Goal: Task Accomplishment & Management: Use online tool/utility

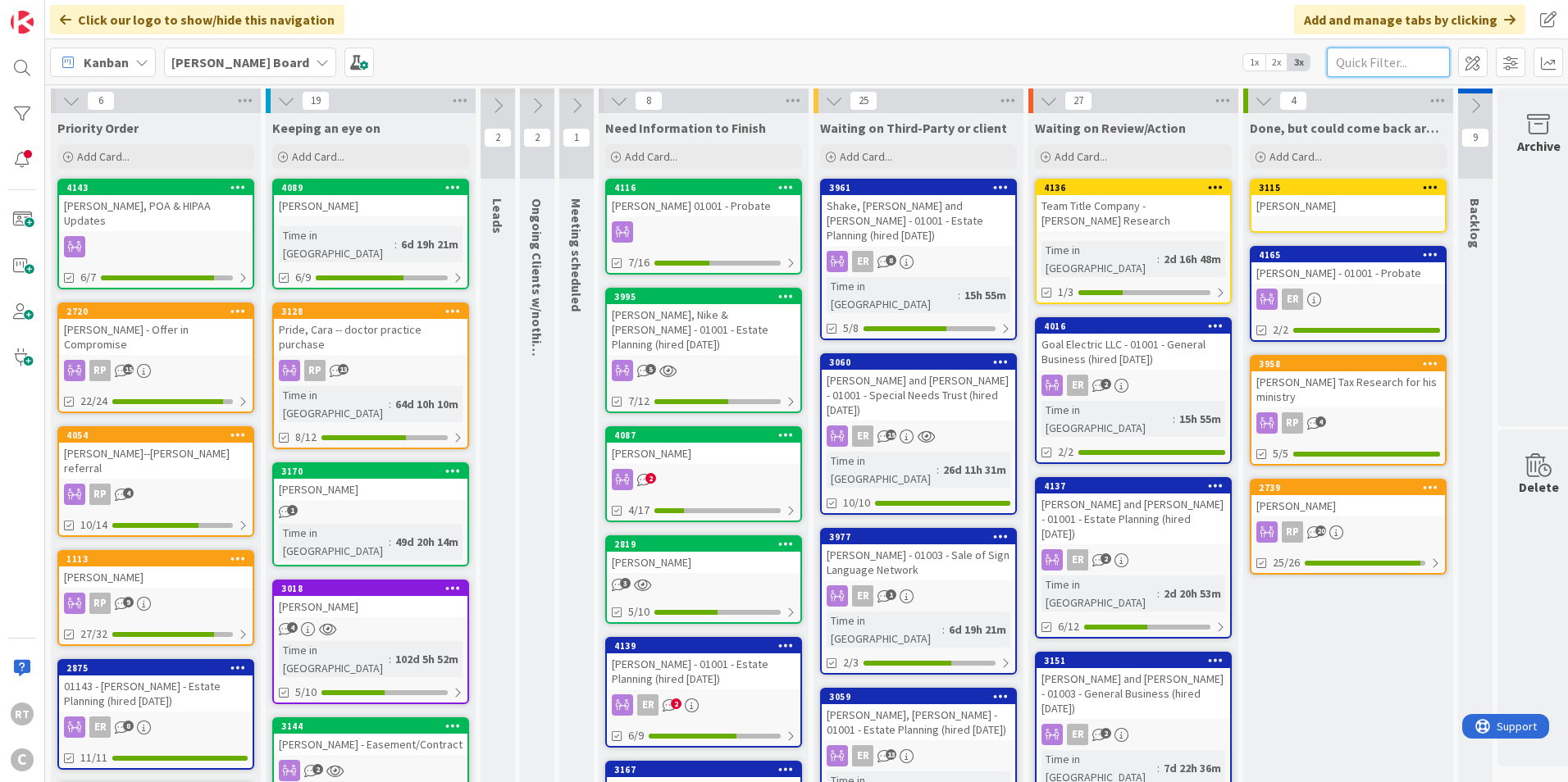
click at [1374, 57] on input "text" at bounding box center [1389, 62] width 123 height 30
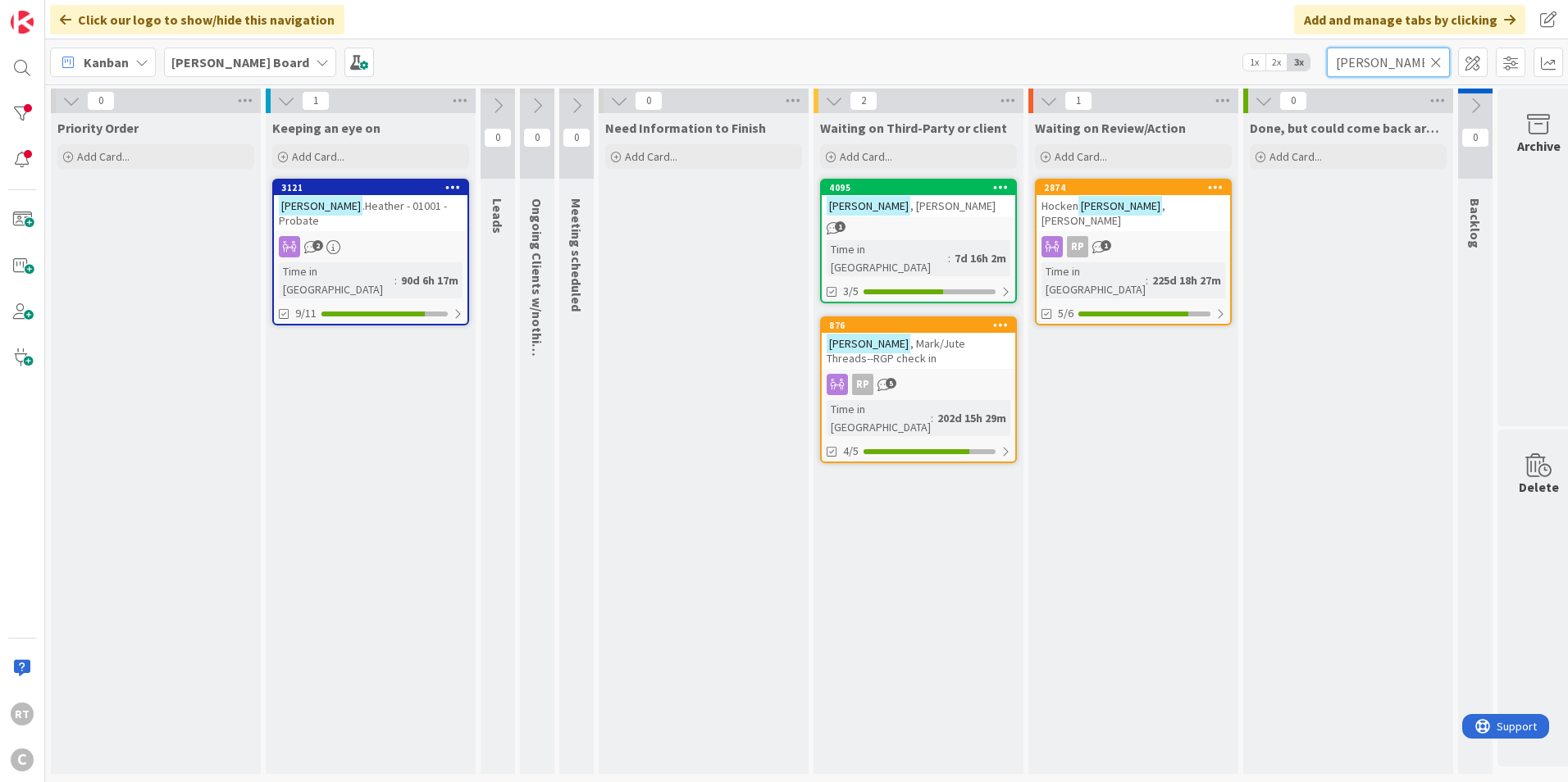
type input "[PERSON_NAME]"
click at [910, 208] on span ", [PERSON_NAME]" at bounding box center [953, 206] width 85 height 15
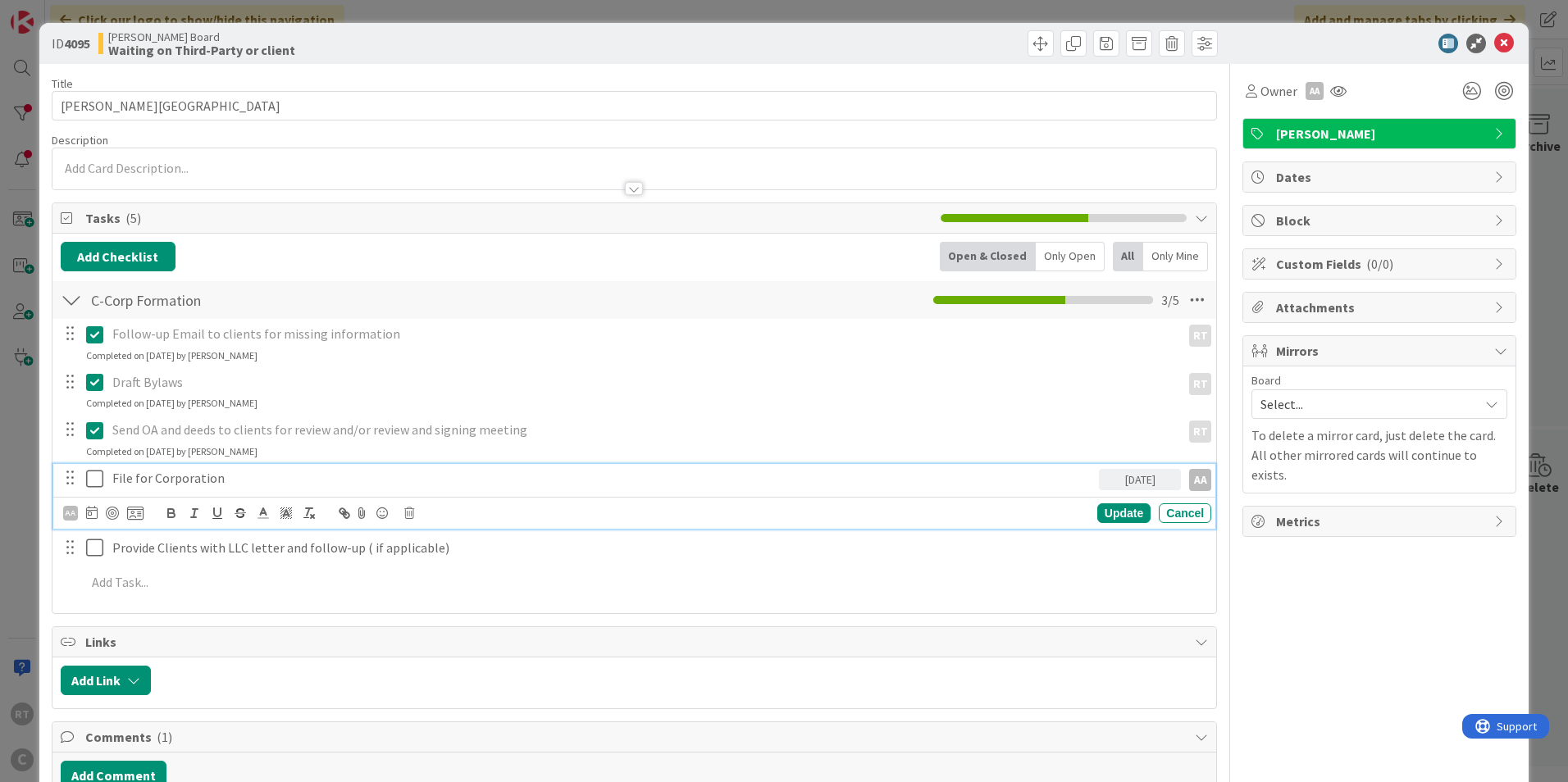
click at [99, 478] on icon at bounding box center [94, 479] width 17 height 20
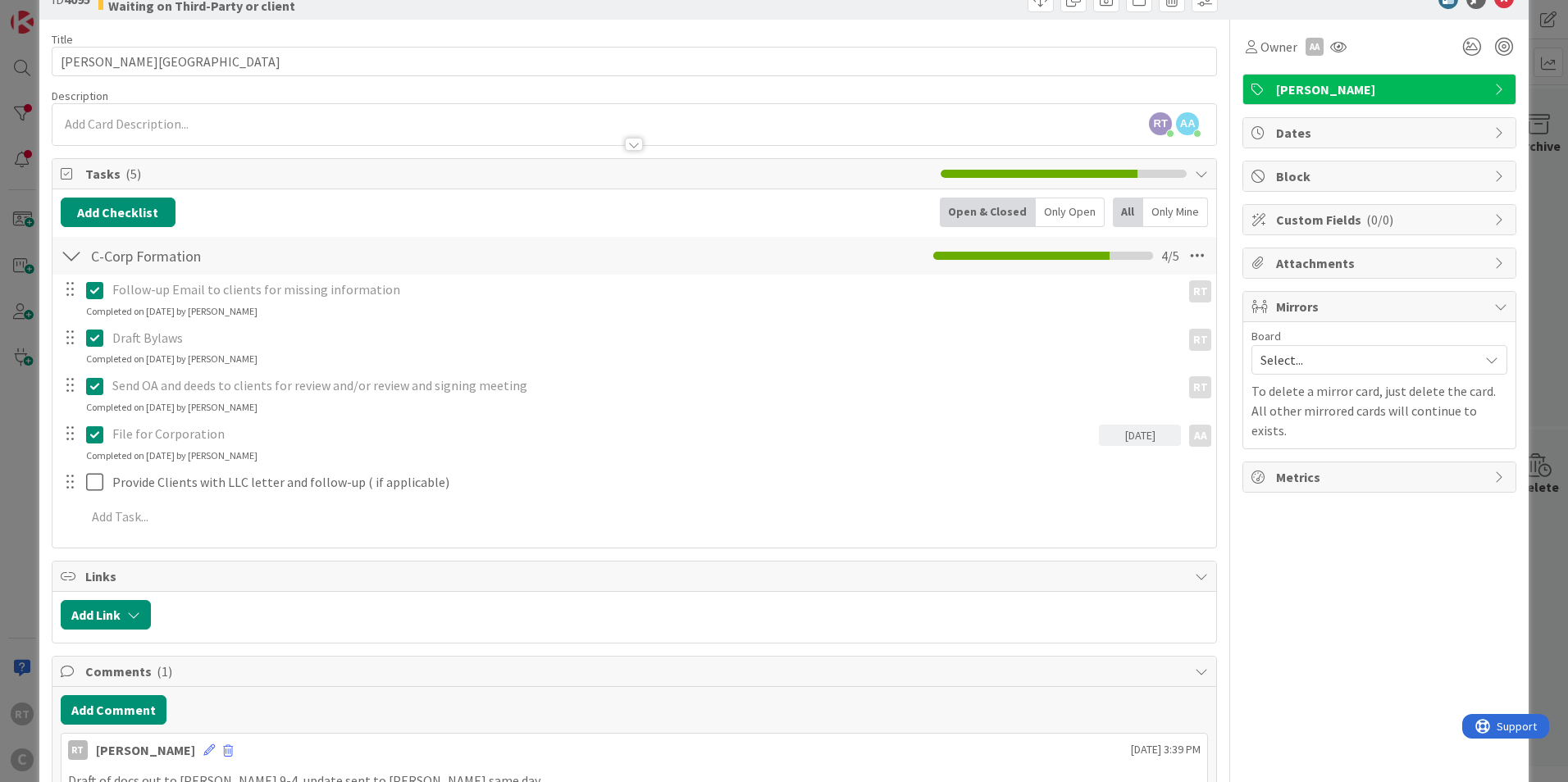
scroll to position [82, 0]
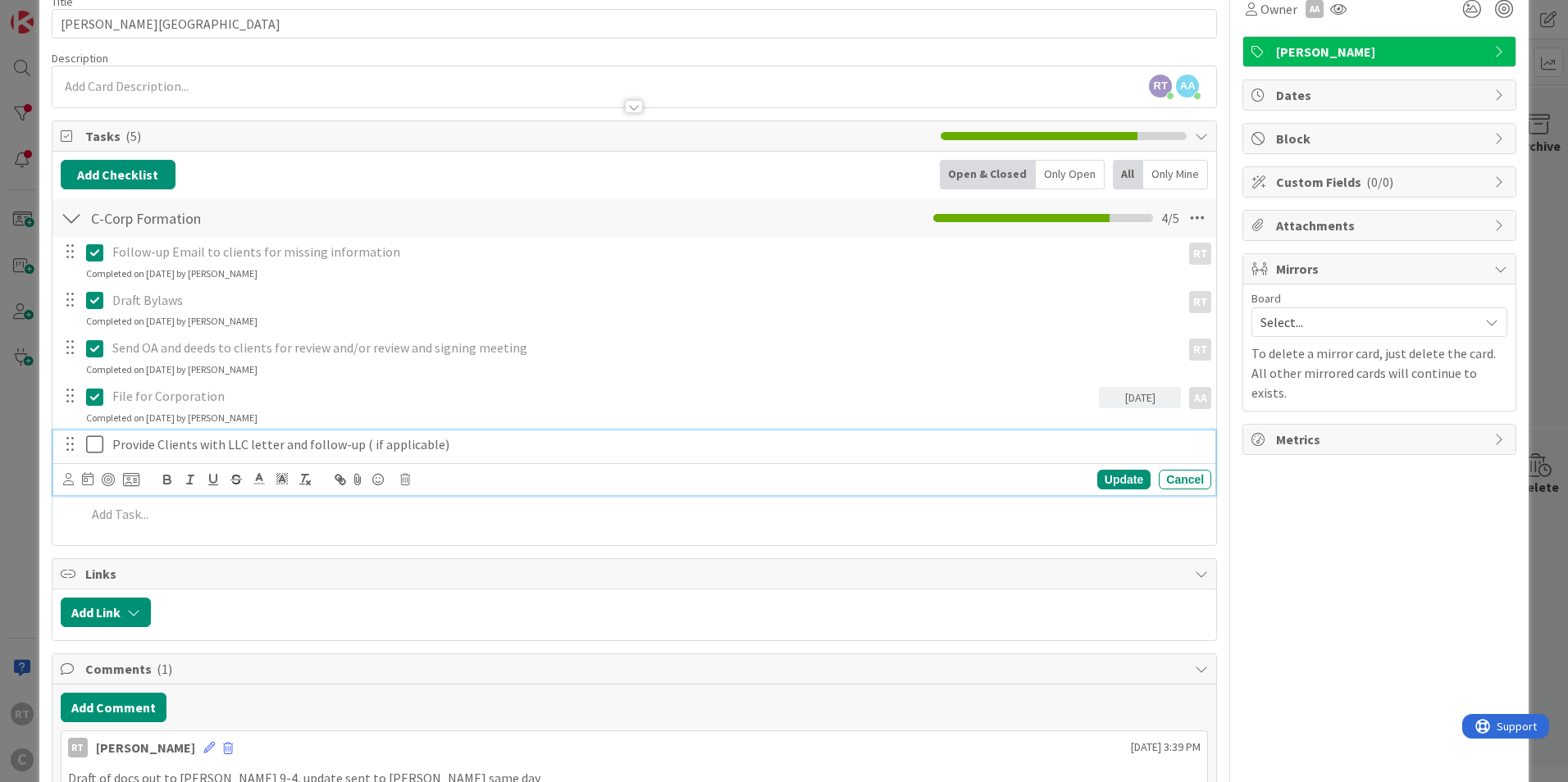
click at [127, 445] on p "Provide Clients with LLC letter and follow-up ( if applicable)" at bounding box center [659, 445] width 1093 height 19
click at [1097, 480] on div "Update" at bounding box center [1123, 480] width 54 height 20
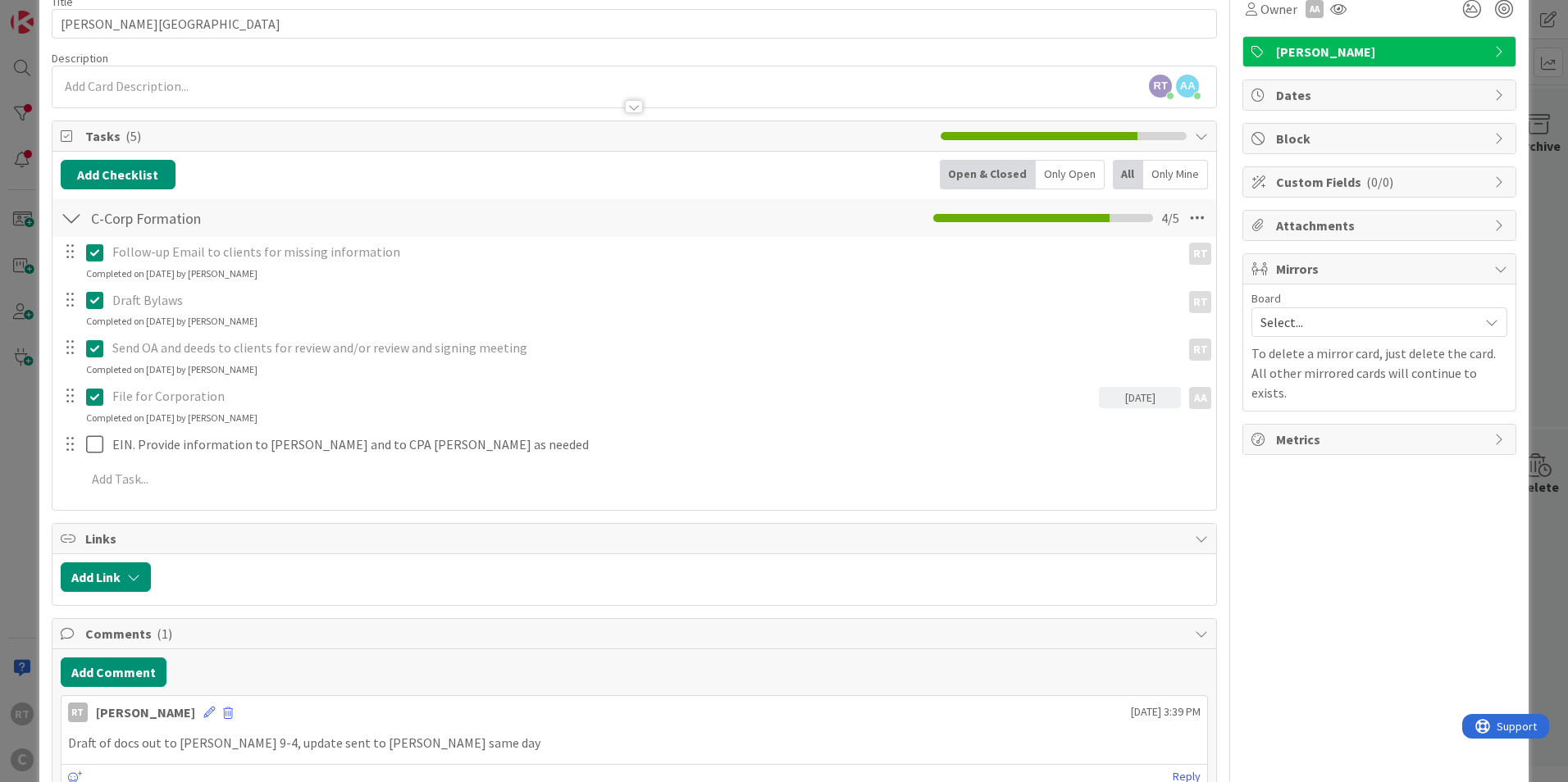
scroll to position [0, 0]
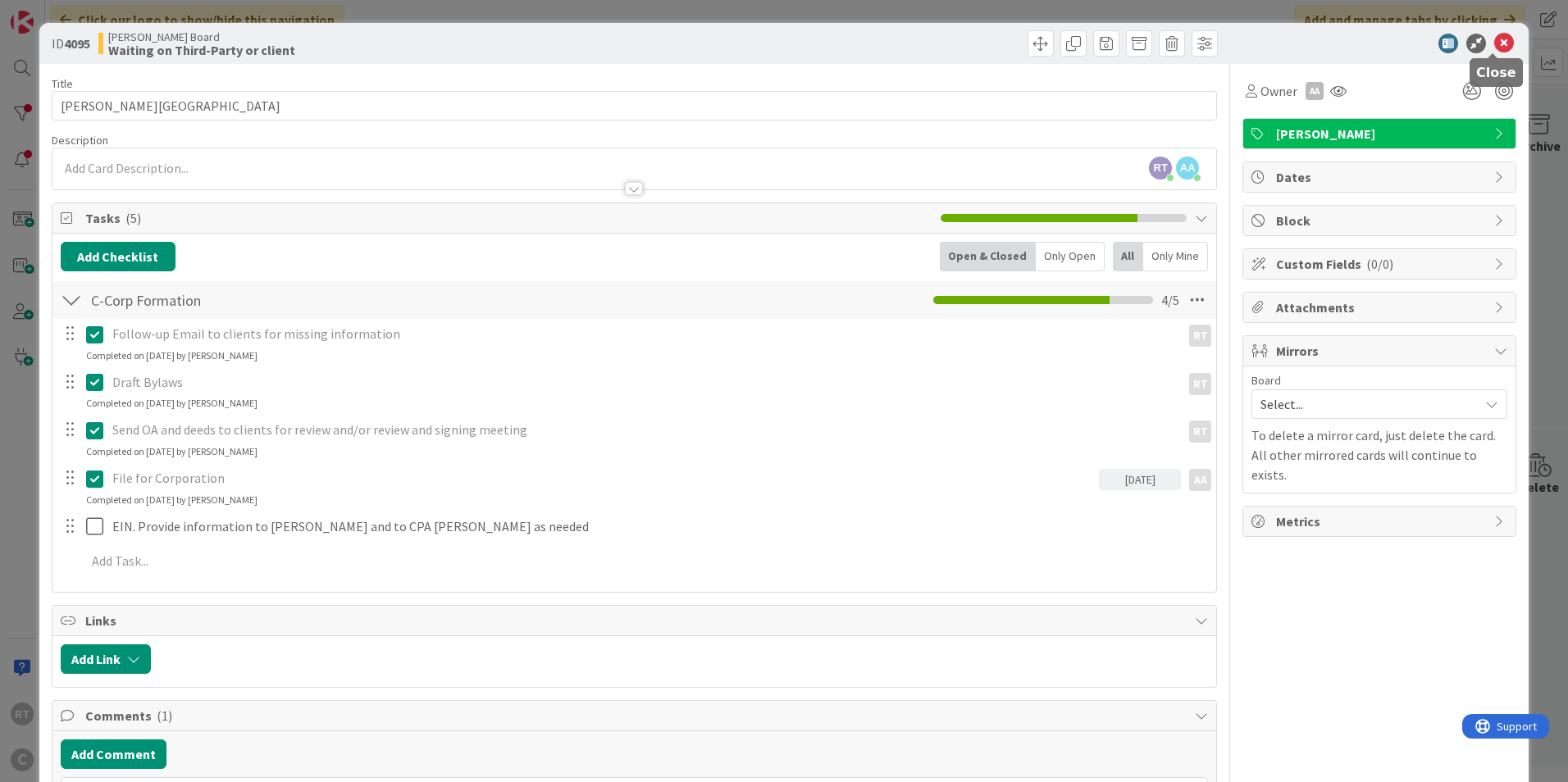
click at [1494, 44] on icon at bounding box center [1504, 44] width 20 height 20
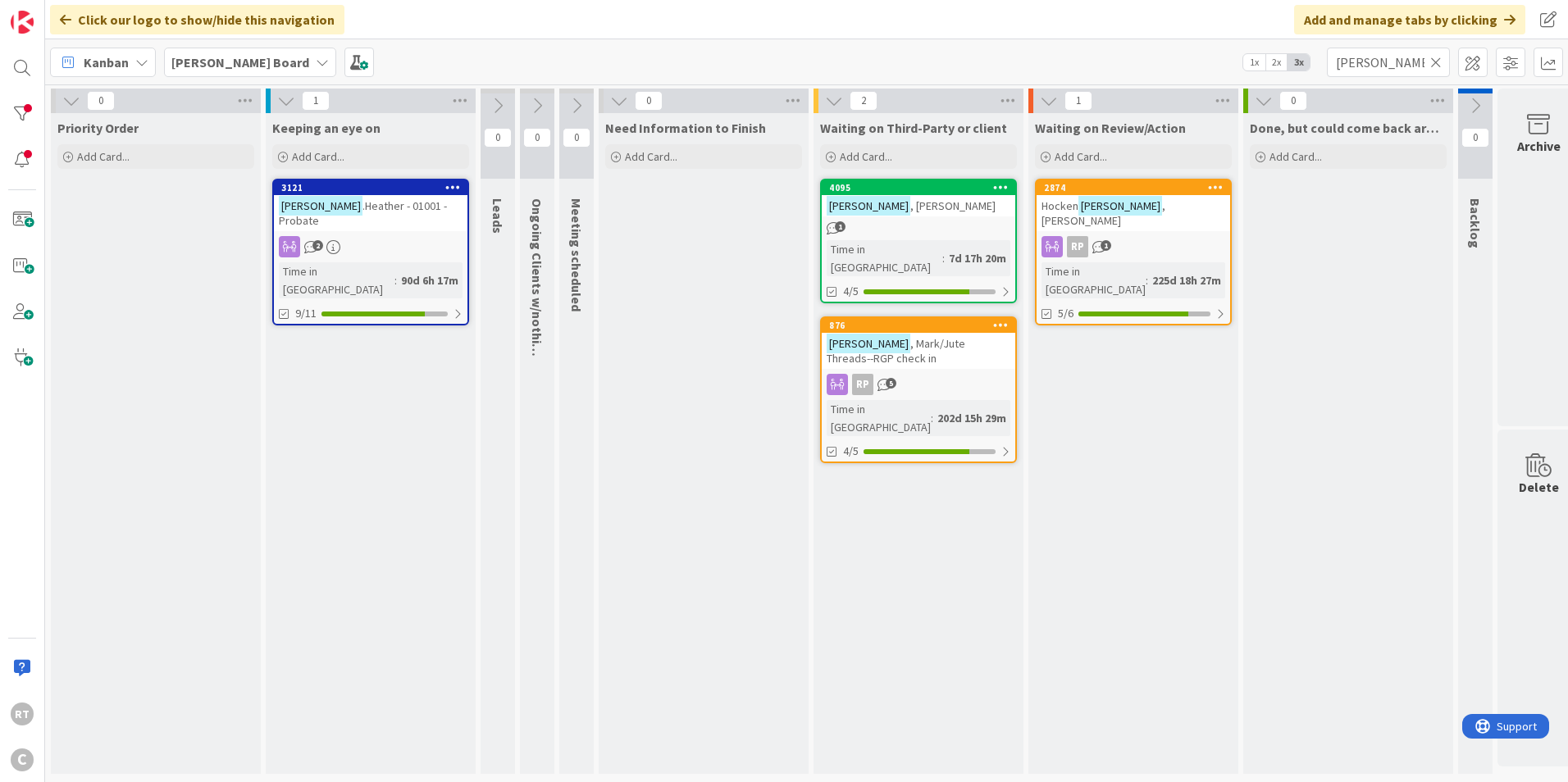
click at [1438, 60] on icon at bounding box center [1436, 63] width 12 height 15
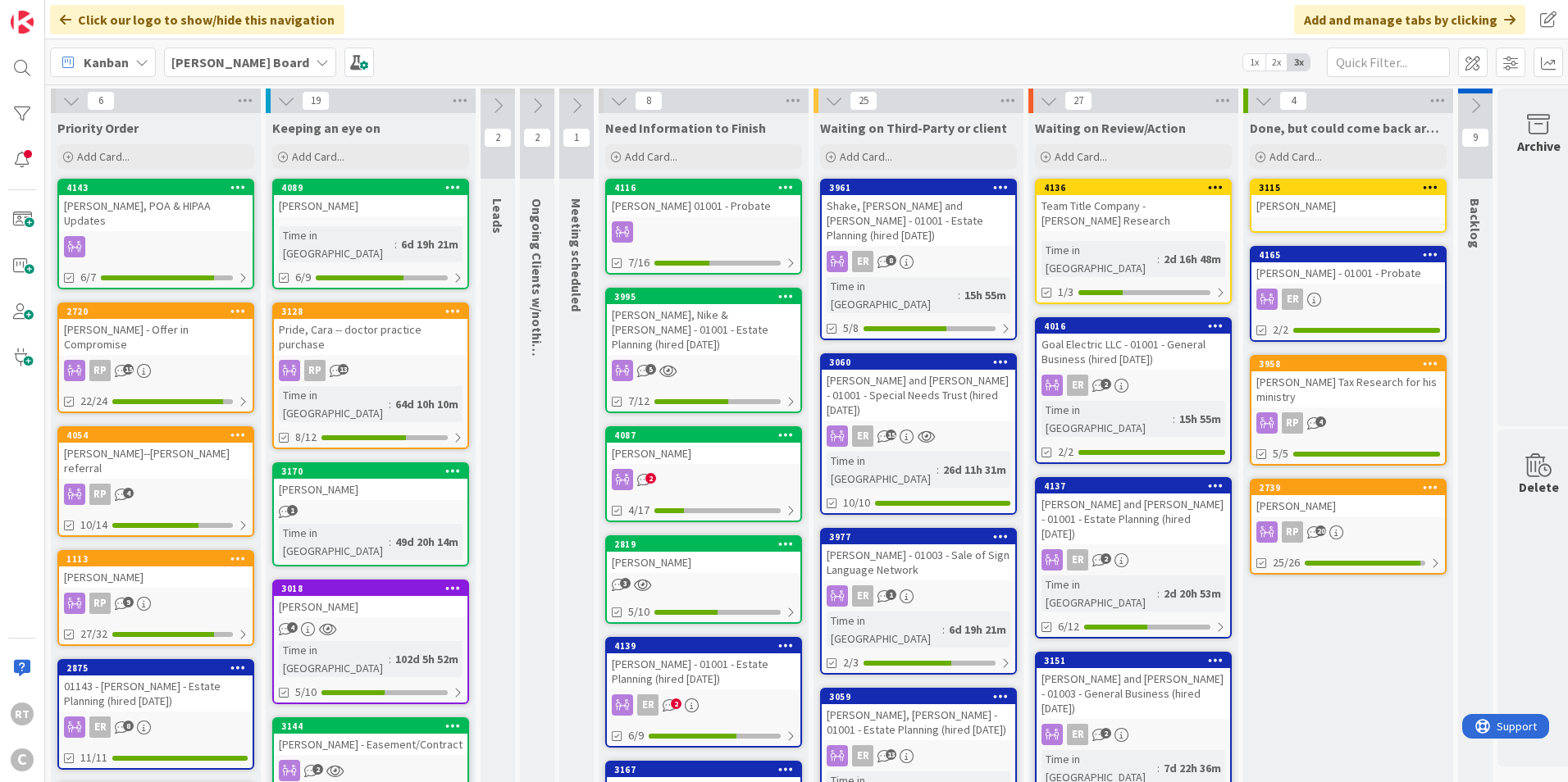
click at [124, 212] on div "[PERSON_NAME], POA & HIPAA Updates" at bounding box center [155, 213] width 193 height 36
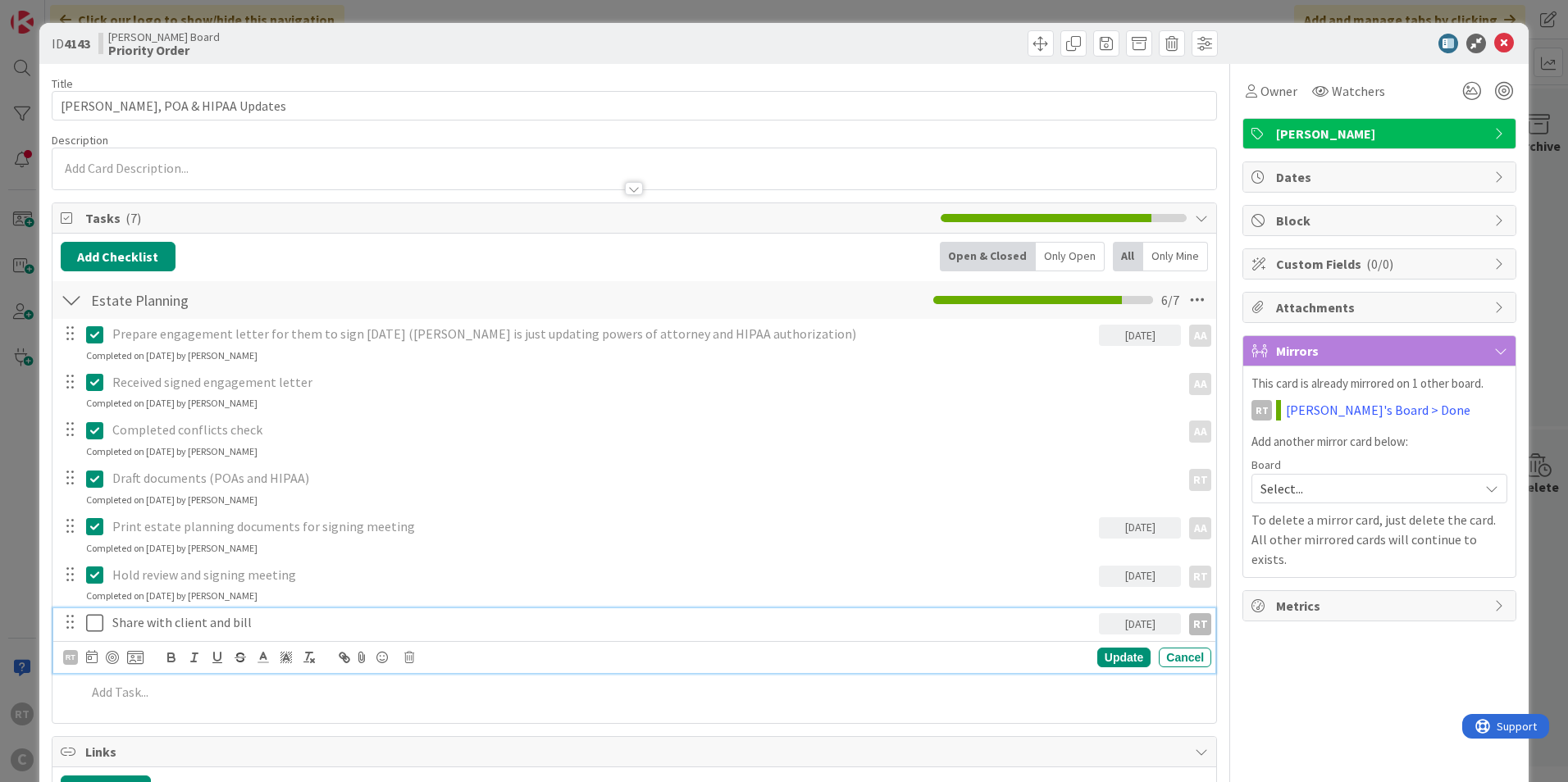
click at [94, 629] on icon at bounding box center [94, 623] width 17 height 20
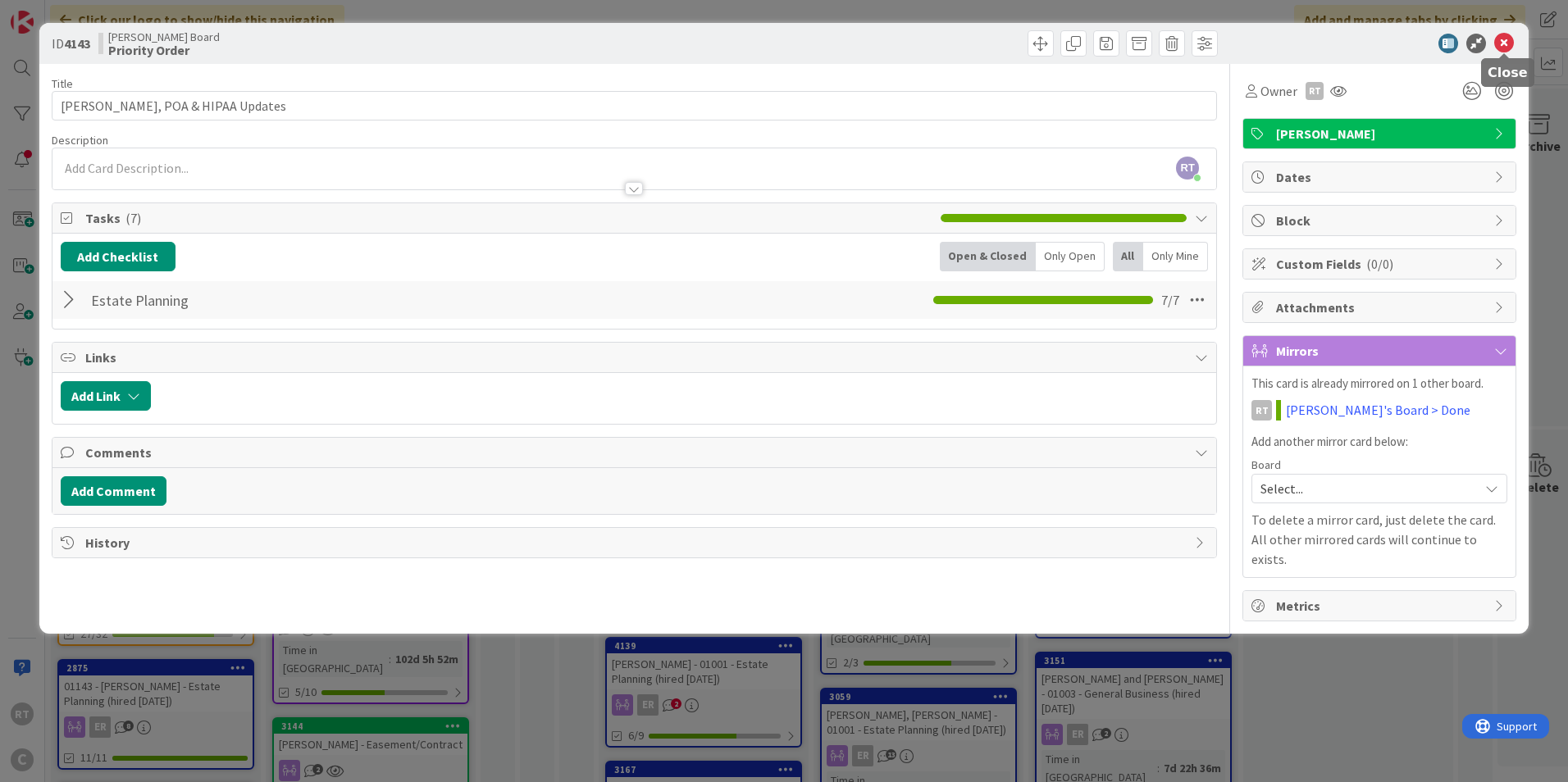
click at [1512, 44] on icon at bounding box center [1504, 44] width 20 height 20
